Goal: Check status

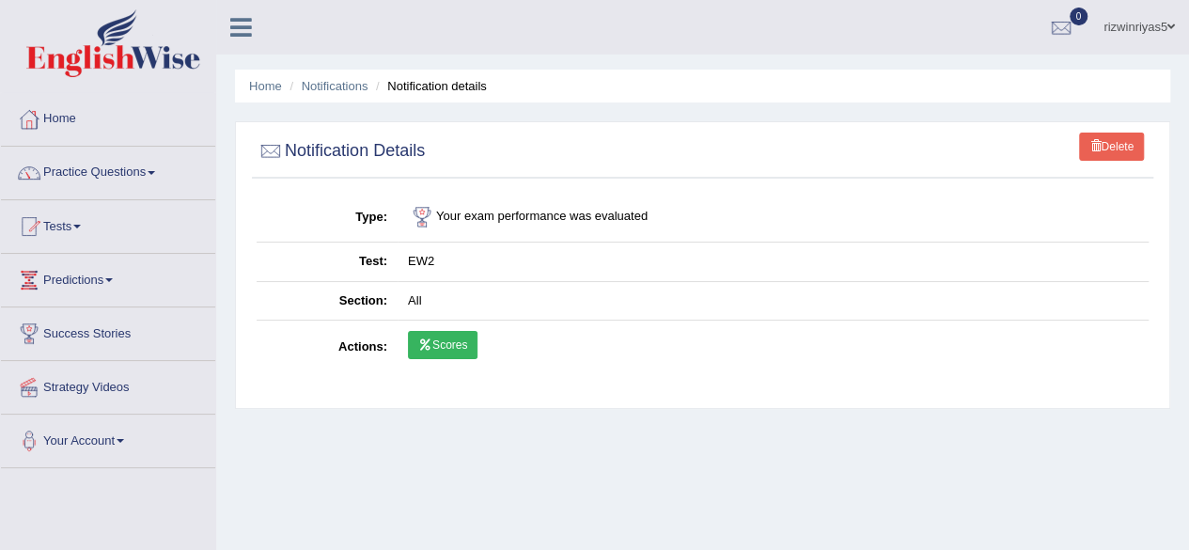
click at [428, 350] on link "Scores" at bounding box center [443, 345] width 70 height 28
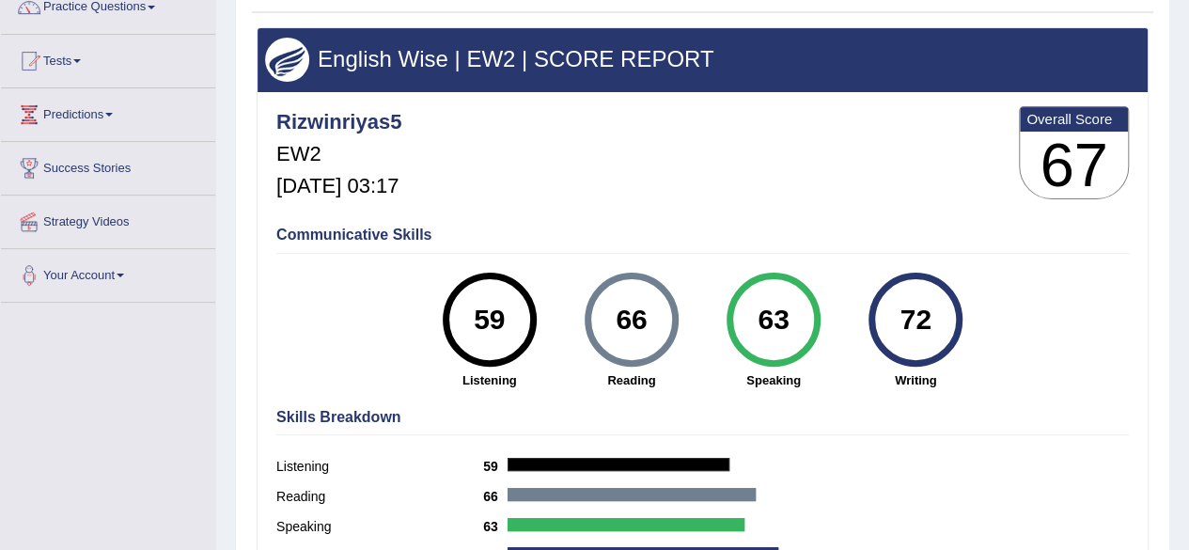
scroll to position [168, 0]
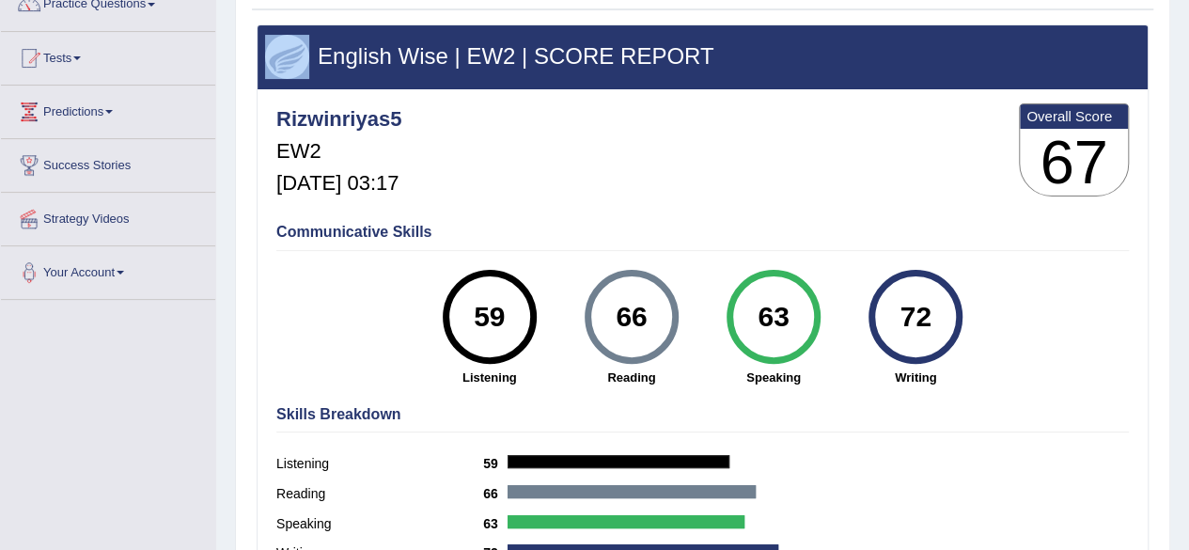
drag, startPoint x: 260, startPoint y: 26, endPoint x: 287, endPoint y: 42, distance: 30.8
click at [287, 42] on div "English Wise | EW2 | SCORE REPORT" at bounding box center [703, 56] width 890 height 63
click at [1151, 430] on div "English Wise | EW2 | SCORE REPORT Rizwinriyas5 EW2 Oct 13, 2025, 03:17 Overall …" at bounding box center [702, 312] width 901 height 577
